Goal: Task Accomplishment & Management: Use online tool/utility

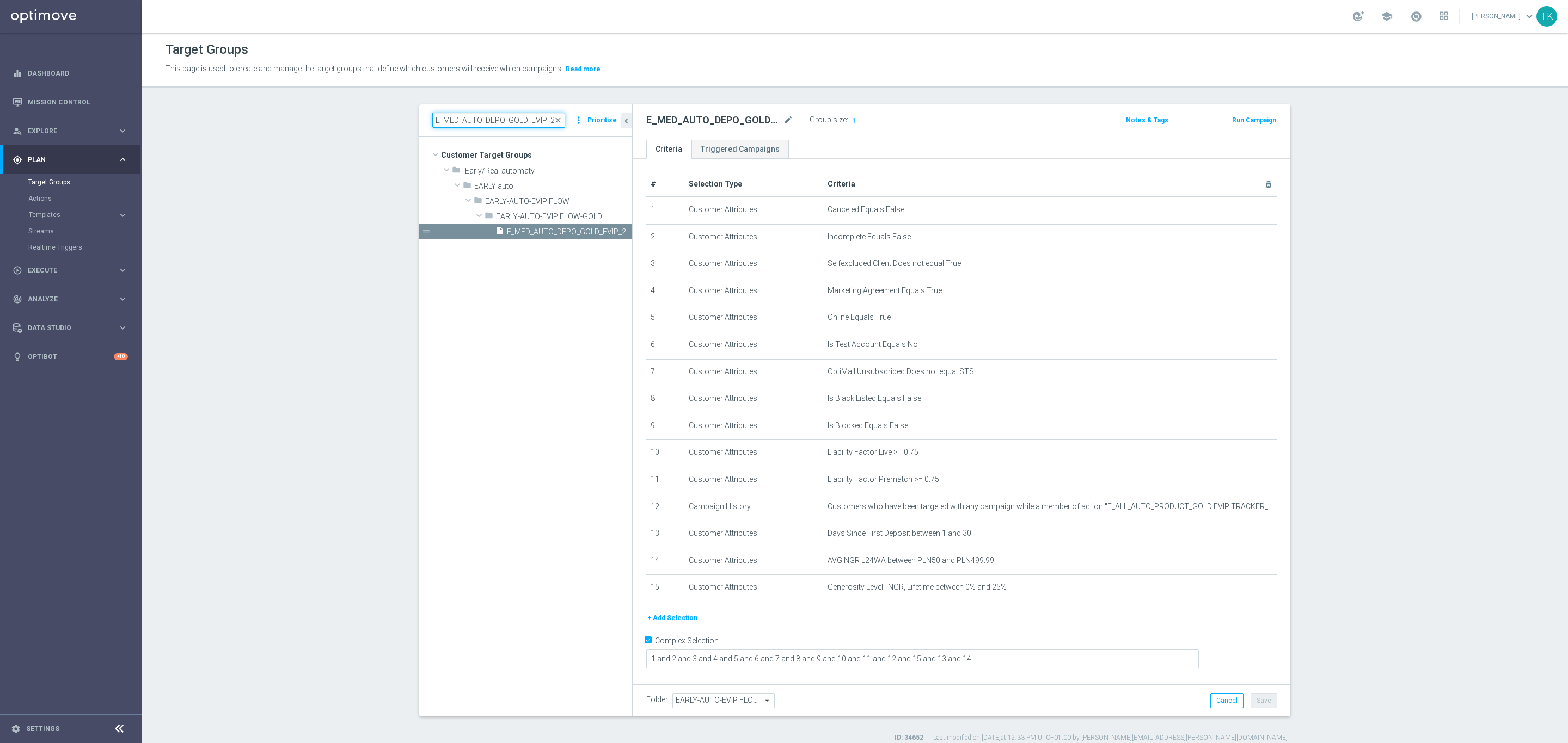
click at [466, 113] on input "E_MED_AUTO_DEPO_GOLD_EVIP_25 do 500 PLN_WEEKLY" at bounding box center [499, 120] width 133 height 15
click at [466, 113] on input "E_MED_AUTO_DEPO_GOLD_EVIP_25 do 500 PLN_WEEKLY" at bounding box center [499, 119] width 133 height 15
paste input "HIGH_AUTO_CASHBACK_SILVER_EVIP_25 do 25"
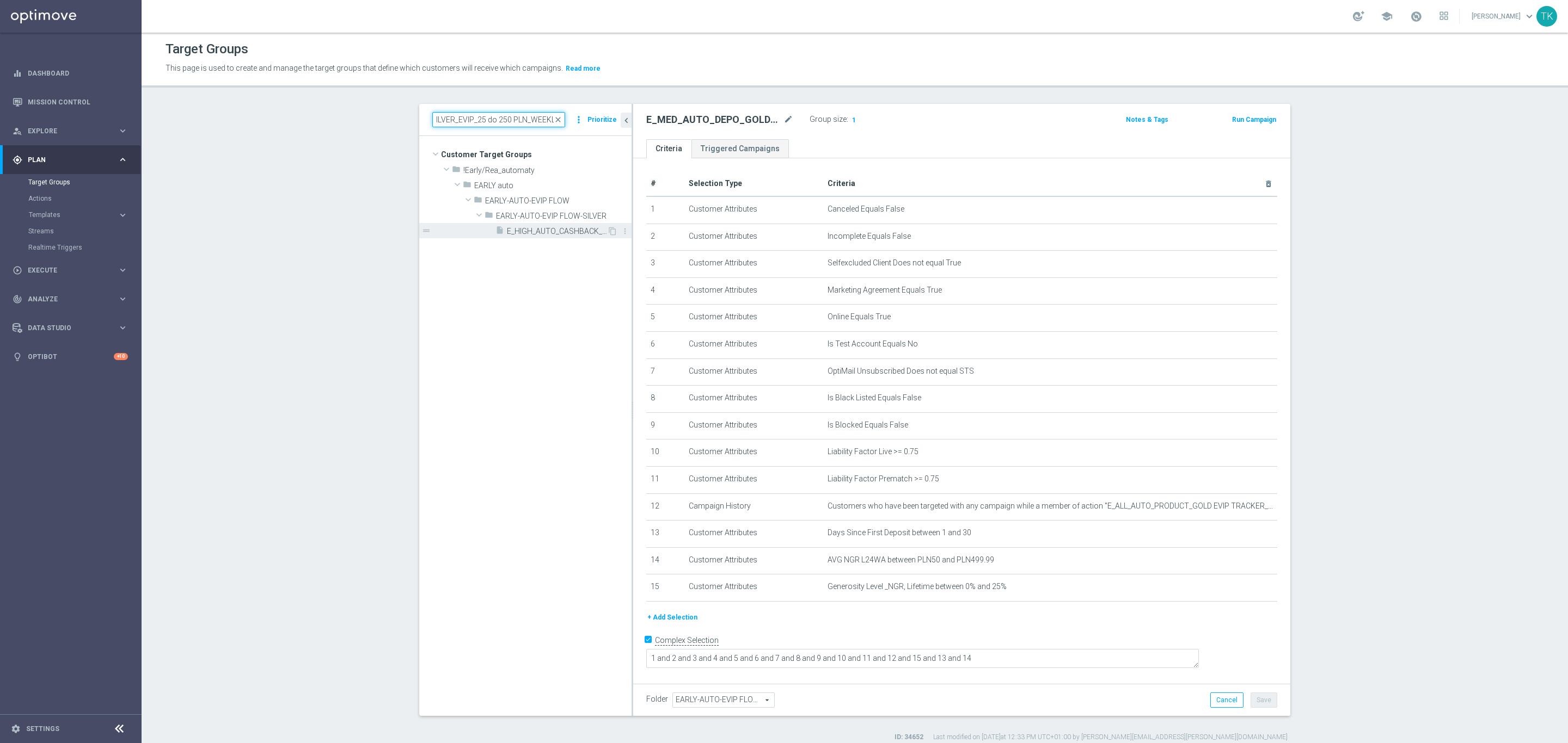
type input "E_HIGH_AUTO_CASHBACK_SILVER_EVIP_25 do 250 PLN_WEEKLY"
click at [568, 232] on span "E_HIGH_AUTO_CASHBACK_SILVER_EVIP_25 do 250 PLN_WEEKLY" at bounding box center [557, 231] width 101 height 9
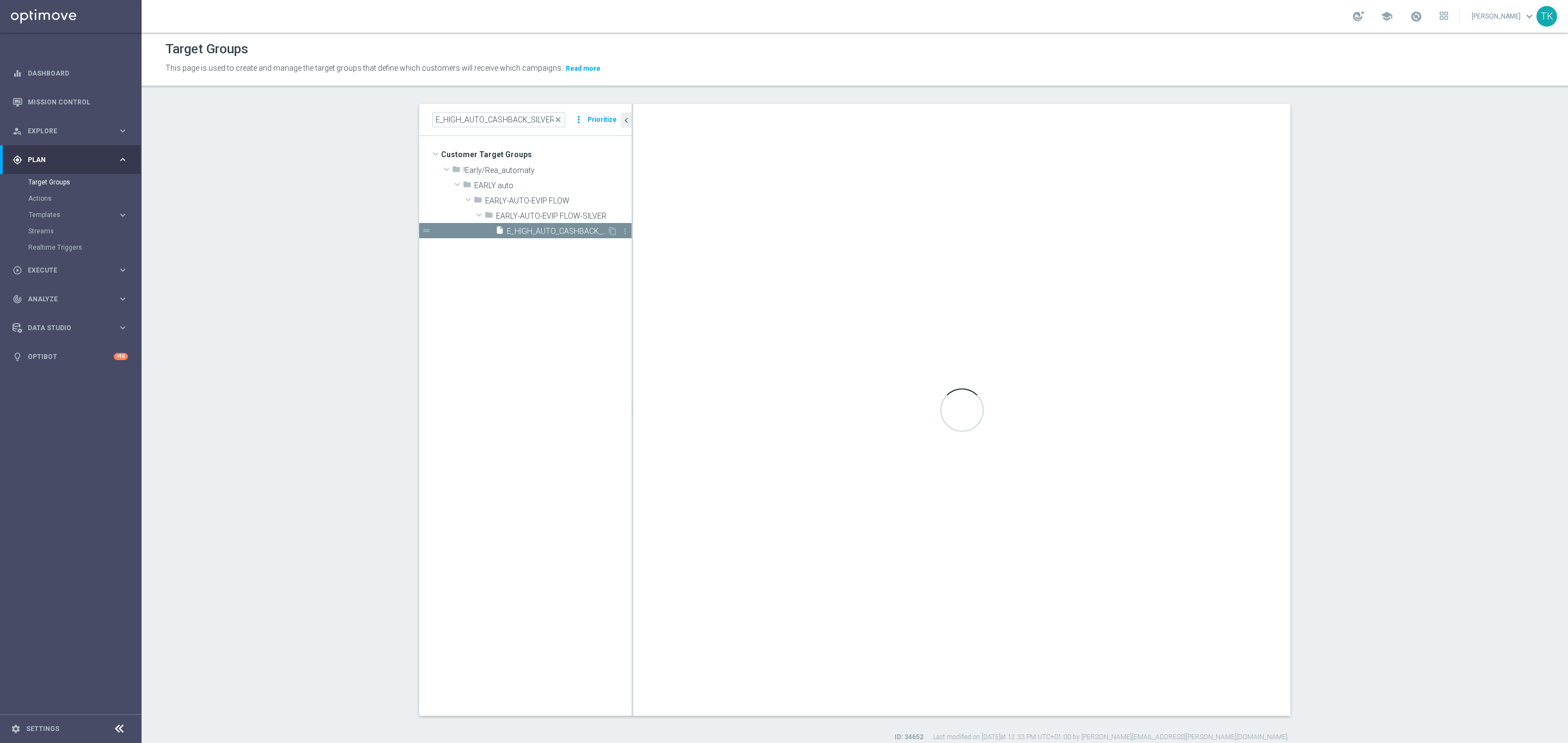
type textarea "1 and 2 and 3 and 4 and 5 and 6 and 7 and 8 and 9 and 10 and 11 and 12 and 13 a…"
type input "EARLY-AUTO-EVIP FLOW-SILVER"
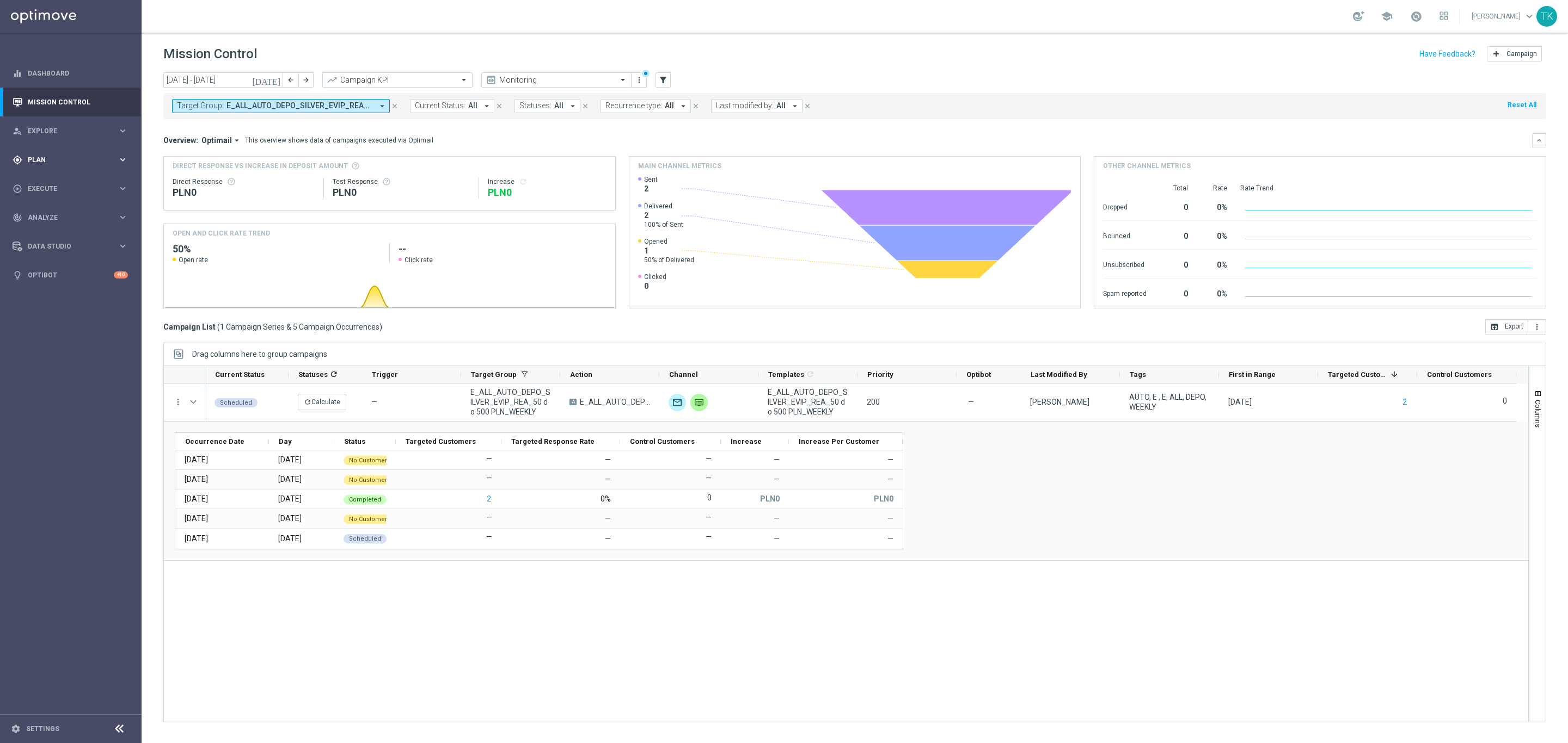
click at [38, 159] on span "Plan" at bounding box center [72, 160] width 90 height 7
click at [38, 212] on span "Templates" at bounding box center [68, 215] width 78 height 7
click at [39, 232] on link "Optimail" at bounding box center [74, 231] width 80 height 9
